Goal: Find specific page/section: Find specific page/section

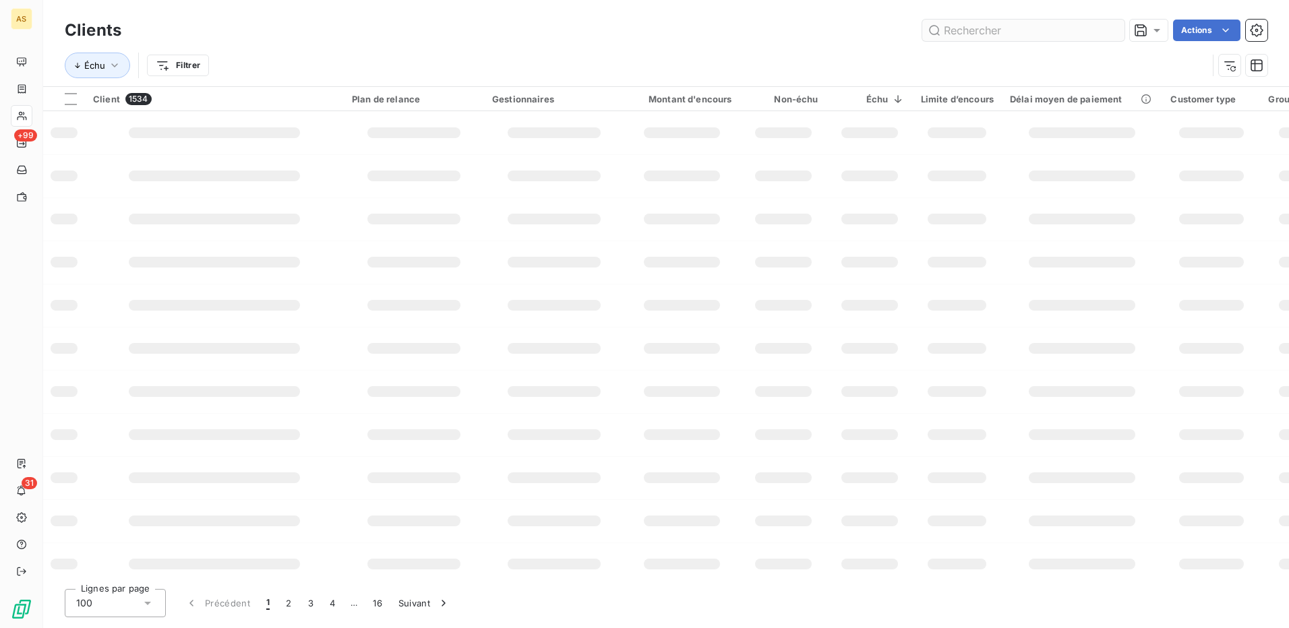
click at [961, 32] on input "text" at bounding box center [1023, 31] width 202 height 22
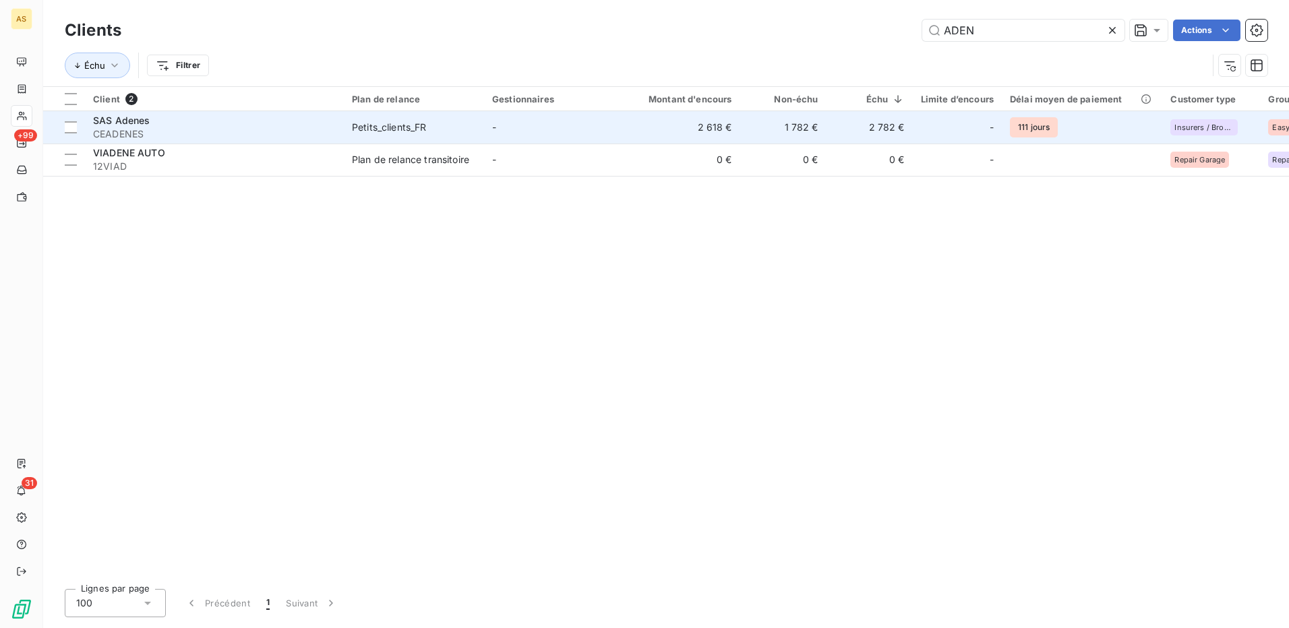
type input "ADEN"
click at [409, 128] on div "Petits_clients_FR" at bounding box center [389, 127] width 75 height 13
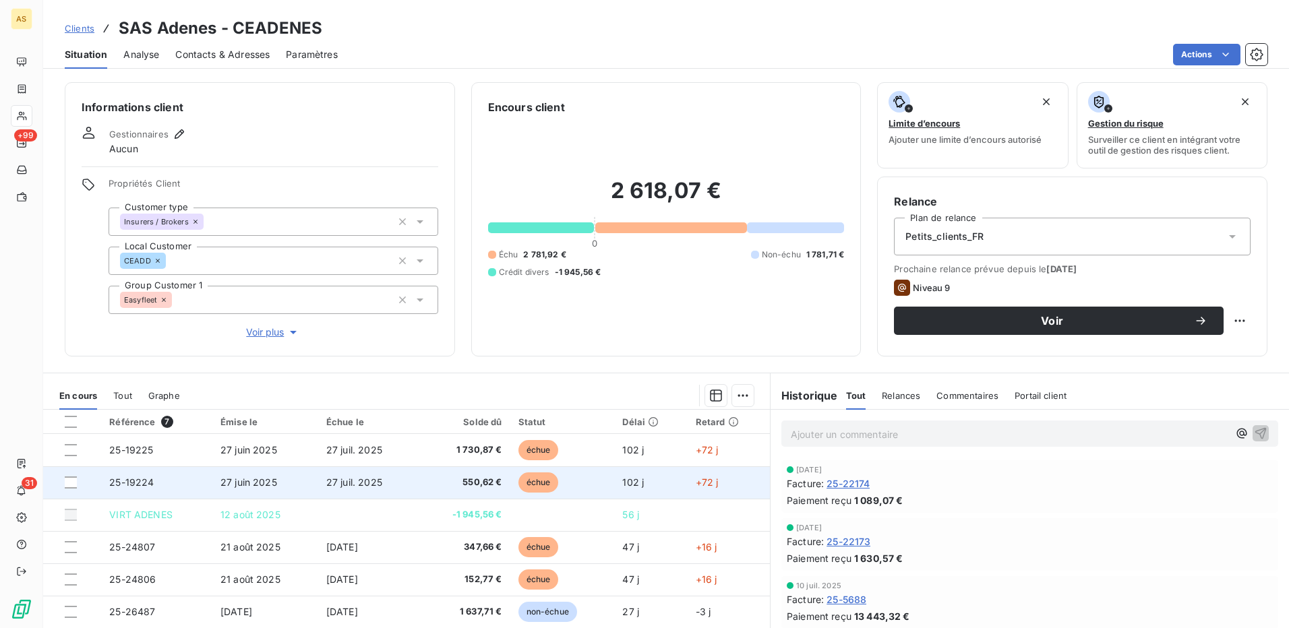
click at [411, 488] on td "27 juil. 2025" at bounding box center [368, 483] width 100 height 32
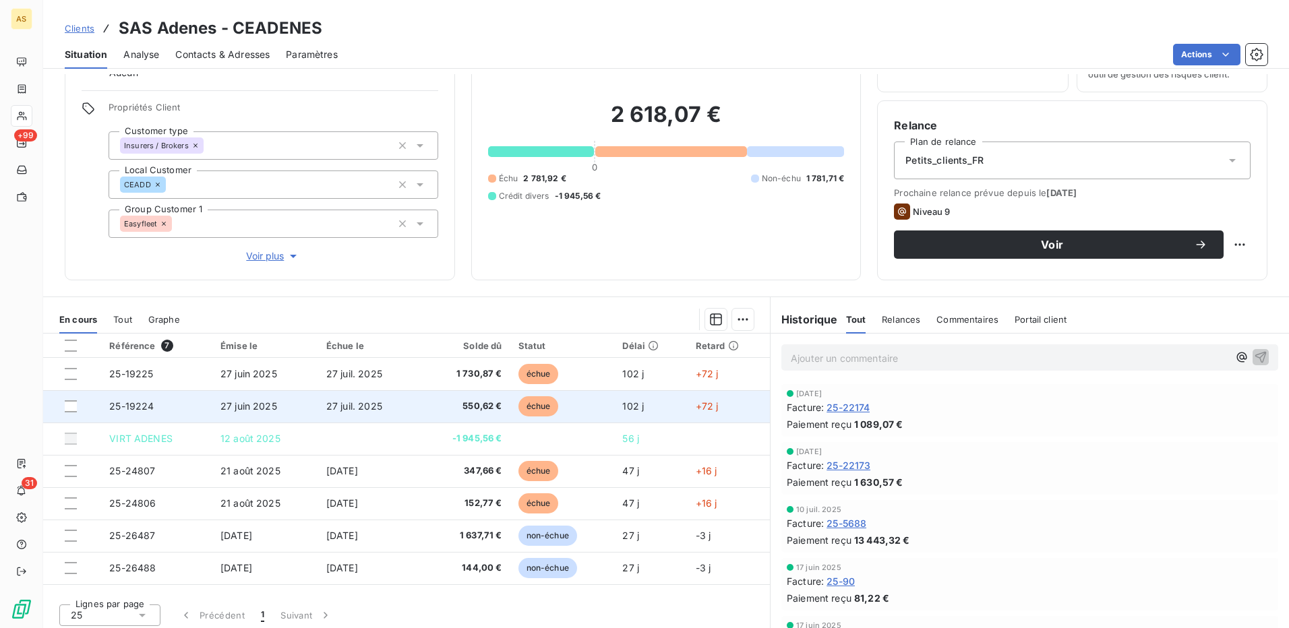
scroll to position [82, 0]
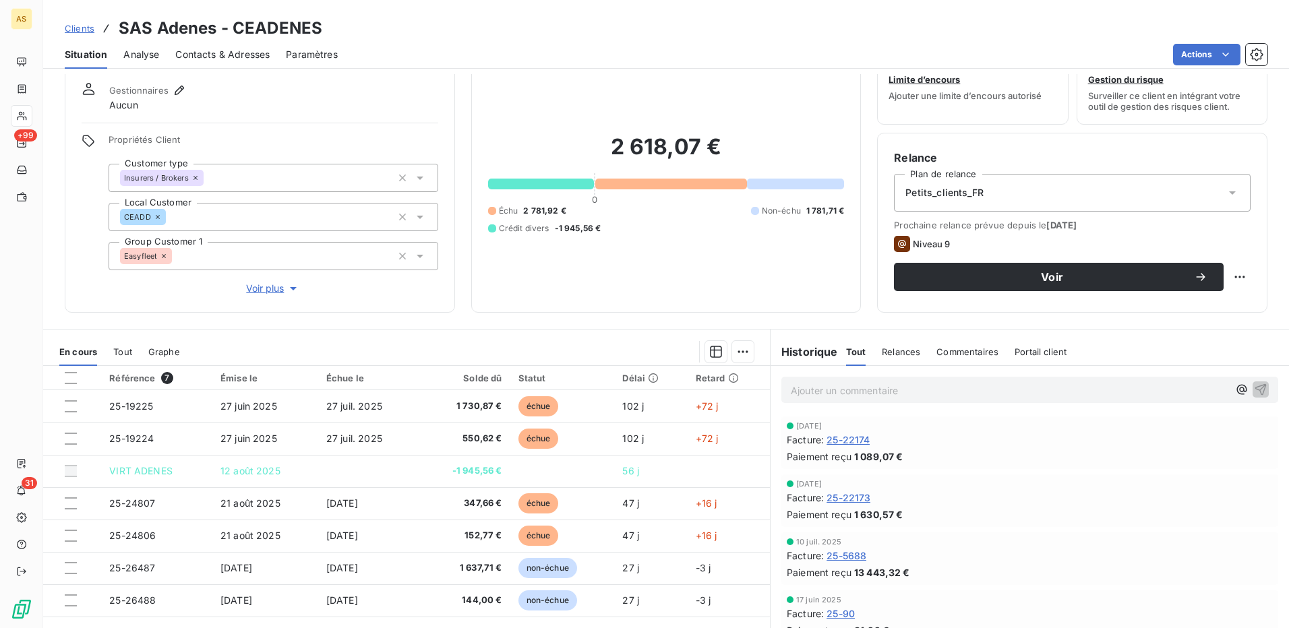
scroll to position [67, 0]
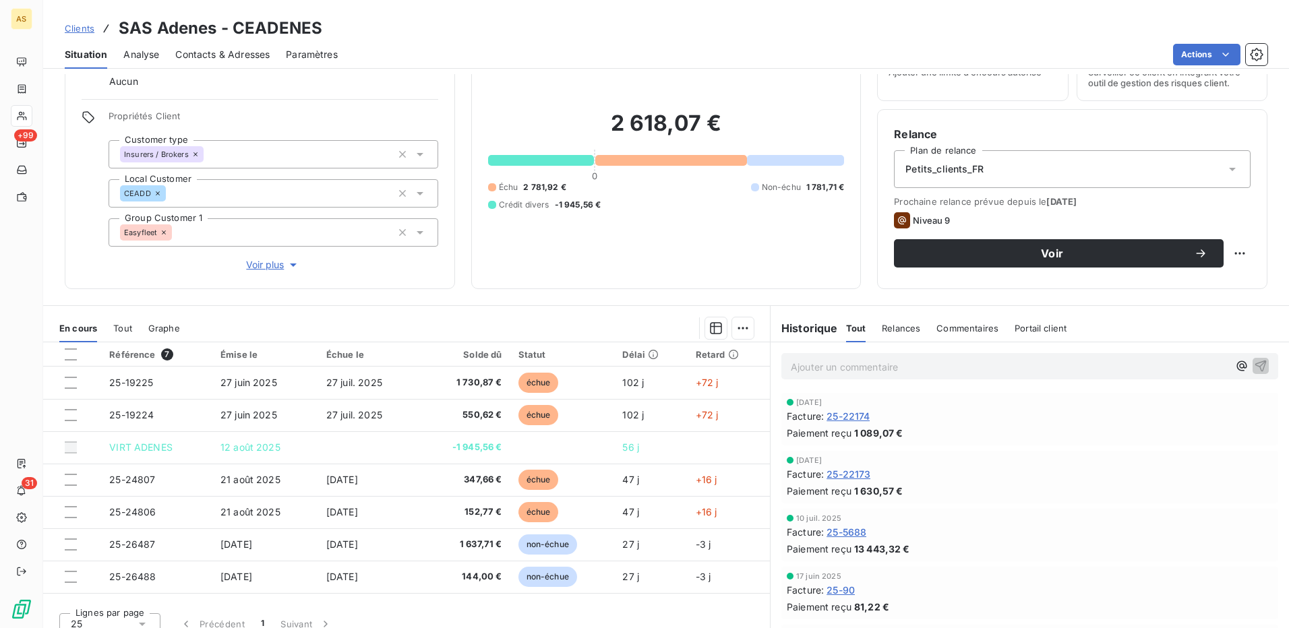
click at [318, 28] on h3 "SAS Adenes - CEADENES" at bounding box center [221, 28] width 204 height 24
click at [320, 26] on div "Clients SAS Adenes - CEADENES" at bounding box center [666, 28] width 1246 height 24
drag, startPoint x: 320, startPoint y: 26, endPoint x: 236, endPoint y: 28, distance: 83.6
click at [236, 28] on h3 "SAS Adenes - CEADENES" at bounding box center [221, 28] width 204 height 24
copy h3 "CEADENES"
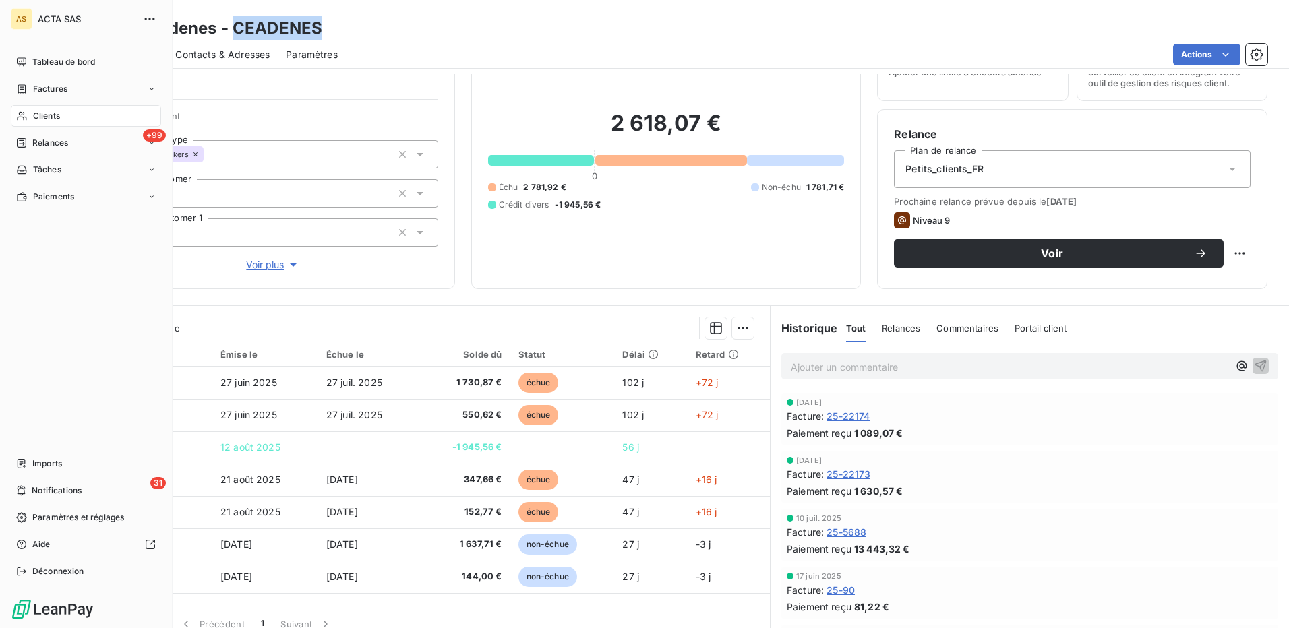
click at [52, 115] on span "Clients" at bounding box center [46, 116] width 27 height 12
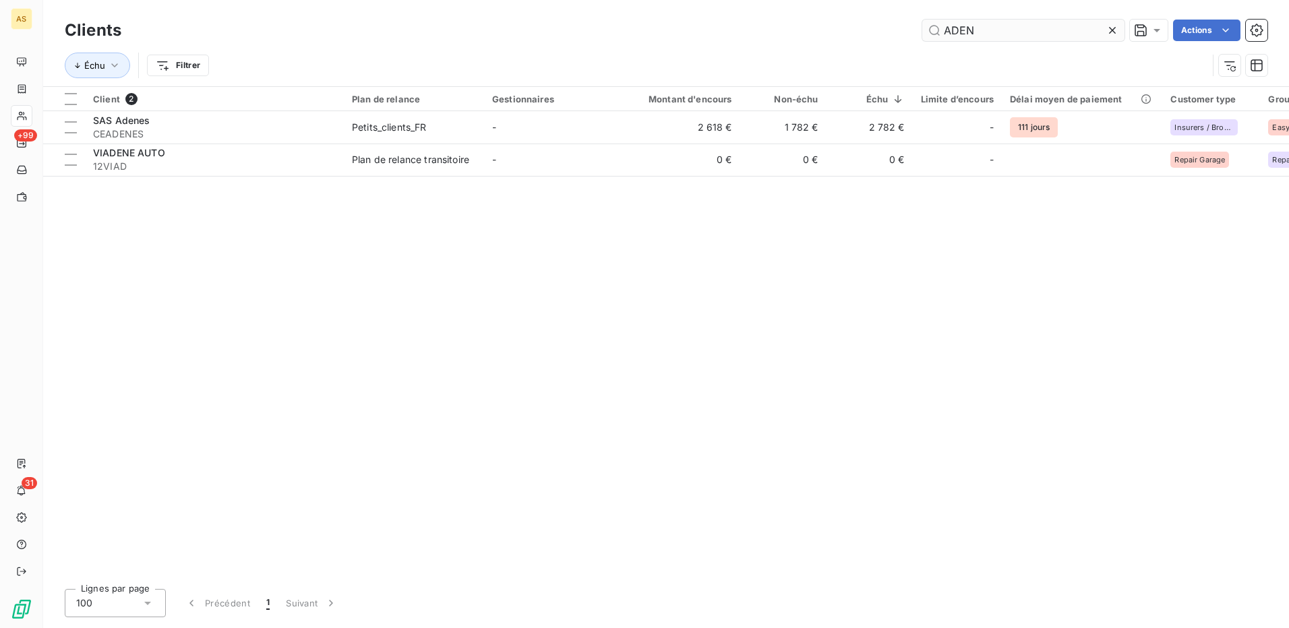
drag, startPoint x: 971, startPoint y: 32, endPoint x: 922, endPoint y: 36, distance: 48.8
click at [922, 36] on input "ADEN" at bounding box center [1023, 31] width 202 height 22
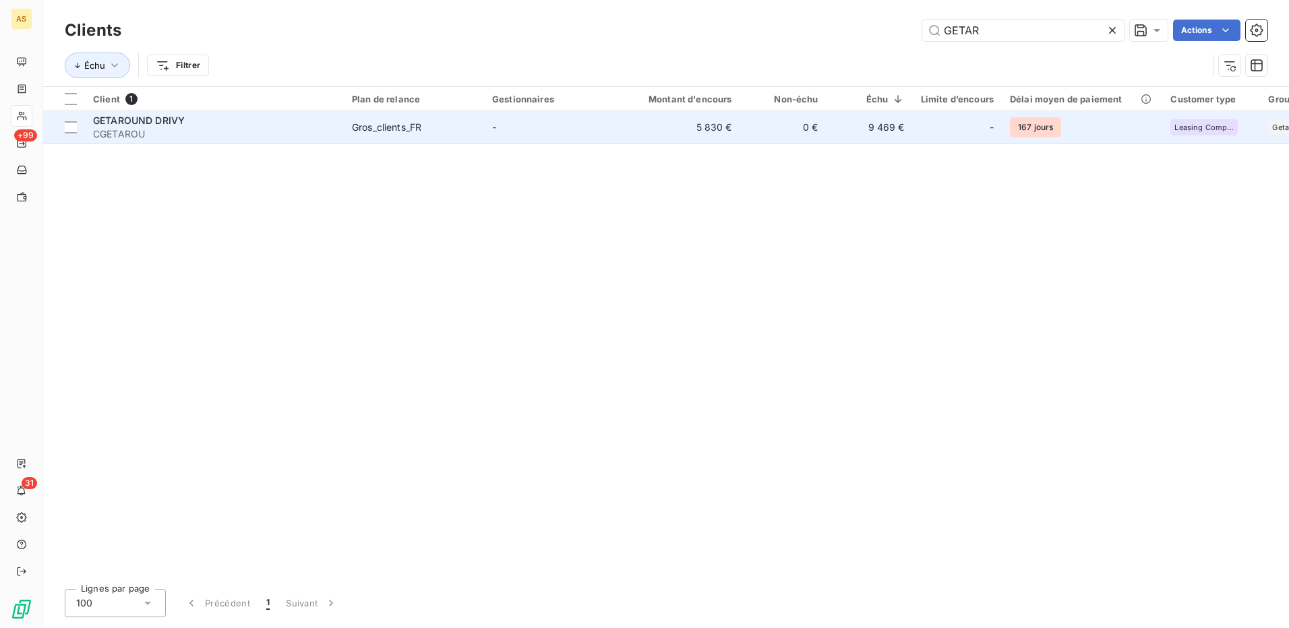
type input "GETAR"
click at [370, 123] on div "Gros_clients_FR" at bounding box center [386, 127] width 69 height 13
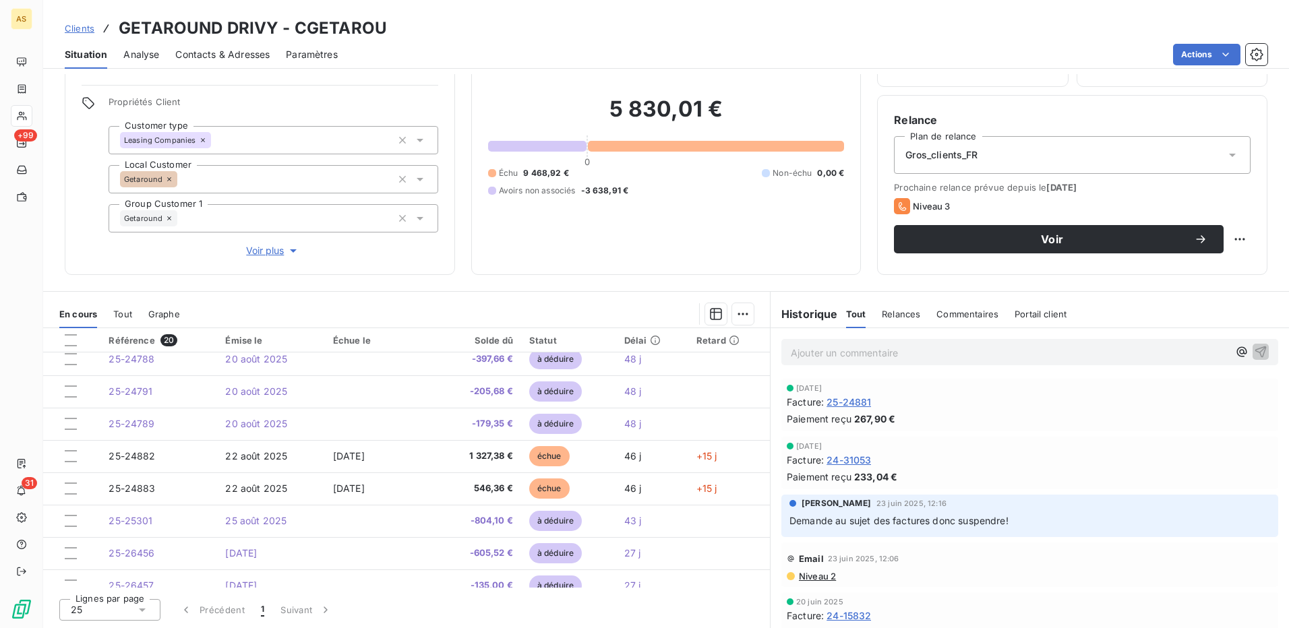
scroll to position [405, 0]
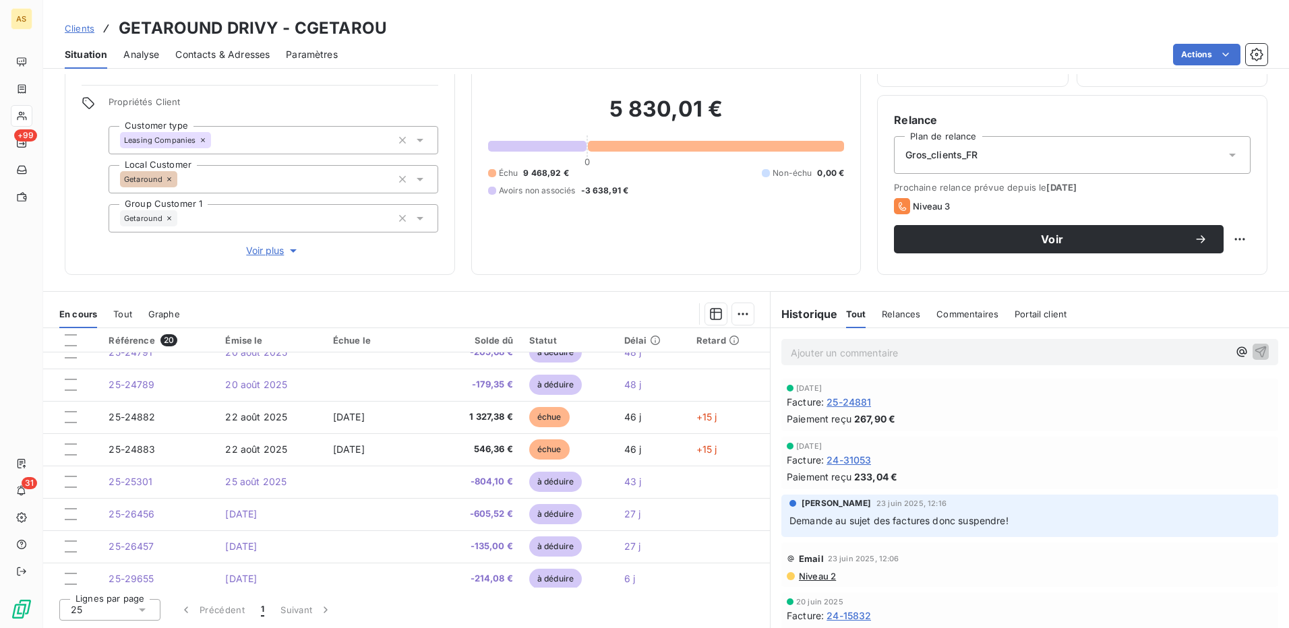
click at [396, 30] on div "Clients GETAROUND DRIVY - CGETAROU" at bounding box center [666, 28] width 1246 height 24
click at [385, 24] on div "Clients GETAROUND DRIVY - CGETAROU" at bounding box center [666, 28] width 1246 height 24
drag, startPoint x: 380, startPoint y: 26, endPoint x: 296, endPoint y: 24, distance: 84.3
click at [296, 24] on h3 "GETAROUND DRIVY - CGETAROU" at bounding box center [253, 28] width 268 height 24
copy h3 "CGETAROU"
